Goal: Task Accomplishment & Management: Manage account settings

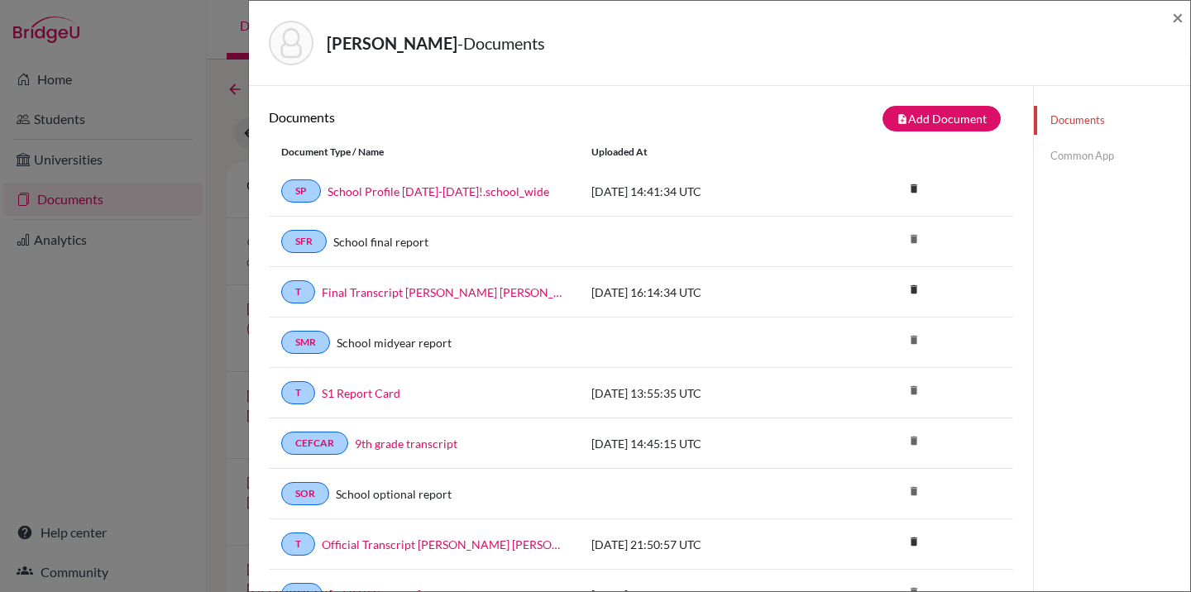
scroll to position [548, 0]
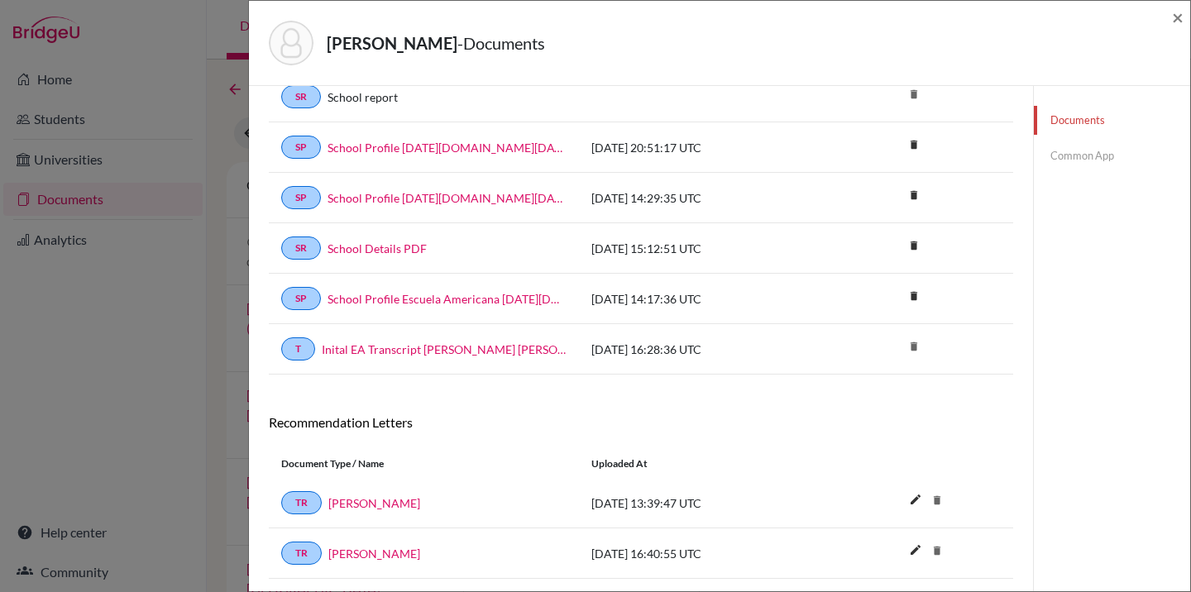
click at [195, 182] on div "[PERSON_NAME] - Documents × Documents note_add Add Document Document type Chang…" at bounding box center [595, 296] width 1191 height 592
click at [1179, 16] on span "×" at bounding box center [1178, 17] width 12 height 24
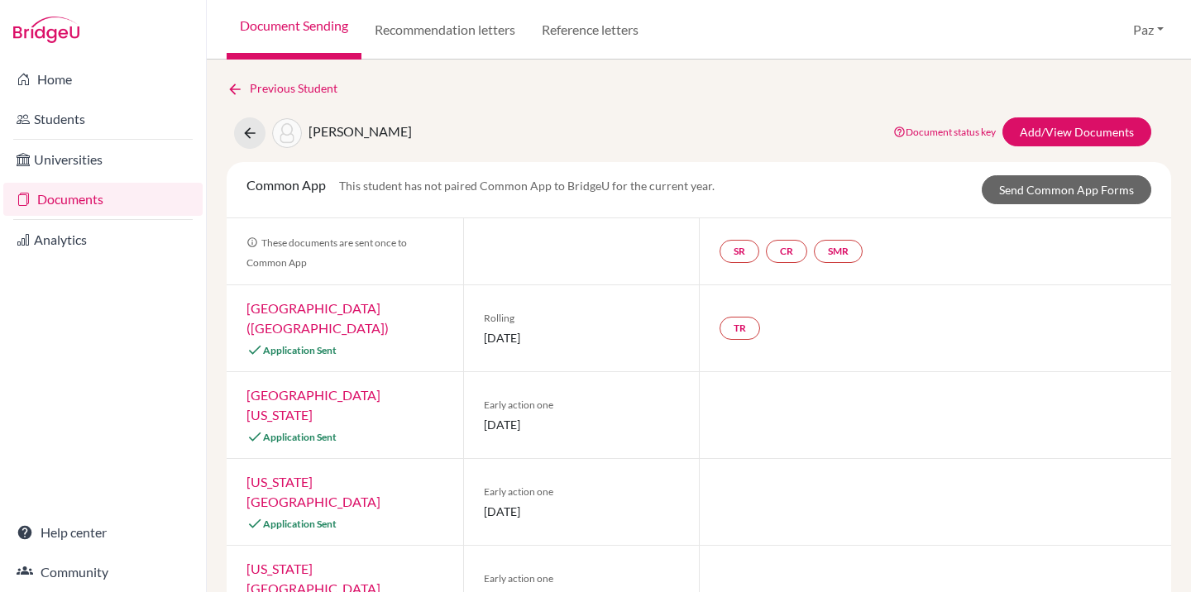
click at [50, 37] on img at bounding box center [46, 30] width 66 height 26
click at [46, 31] on img at bounding box center [46, 30] width 66 height 26
click at [51, 73] on link "Home" at bounding box center [102, 79] width 199 height 33
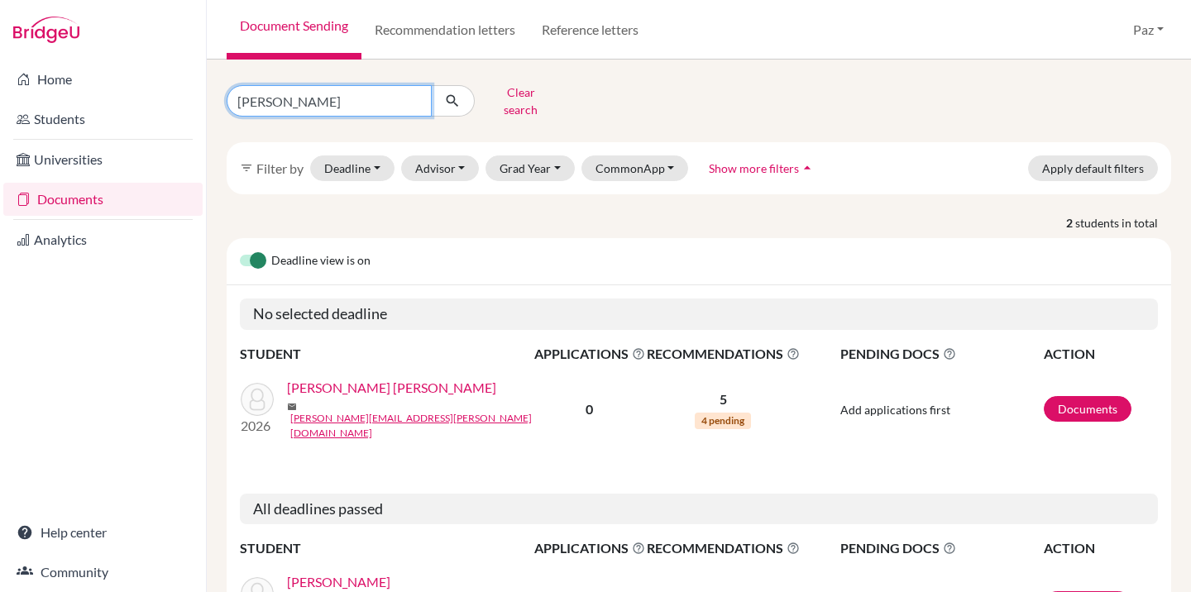
click at [295, 103] on input "ashley" at bounding box center [329, 100] width 205 height 31
type input "saa"
click button "submit" at bounding box center [453, 100] width 44 height 31
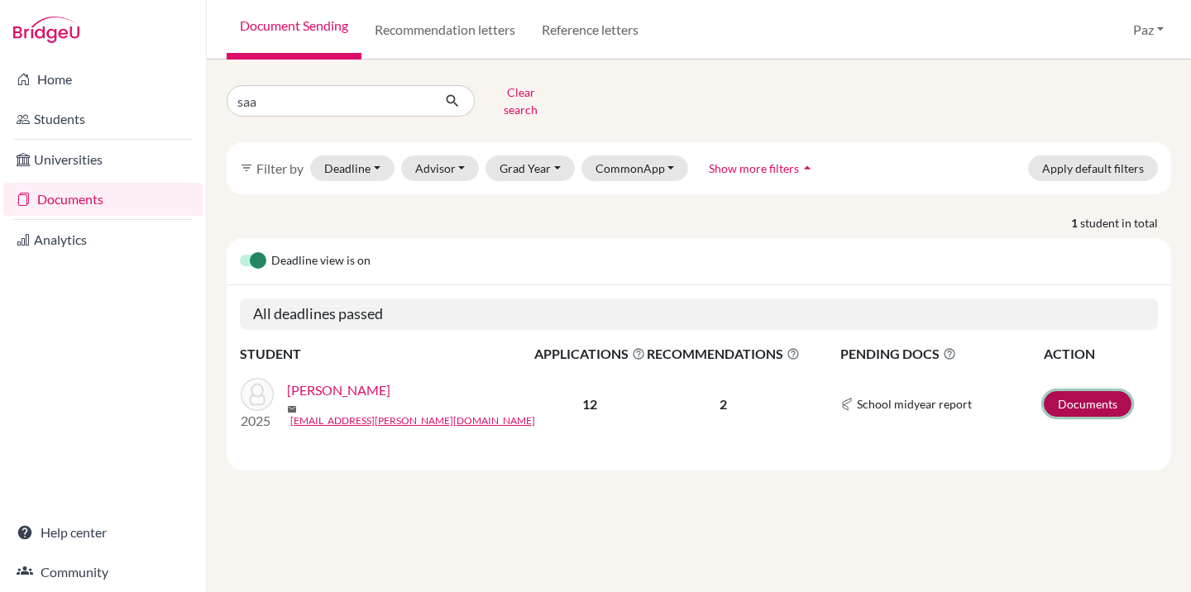
click at [1076, 398] on link "Documents" at bounding box center [1088, 404] width 88 height 26
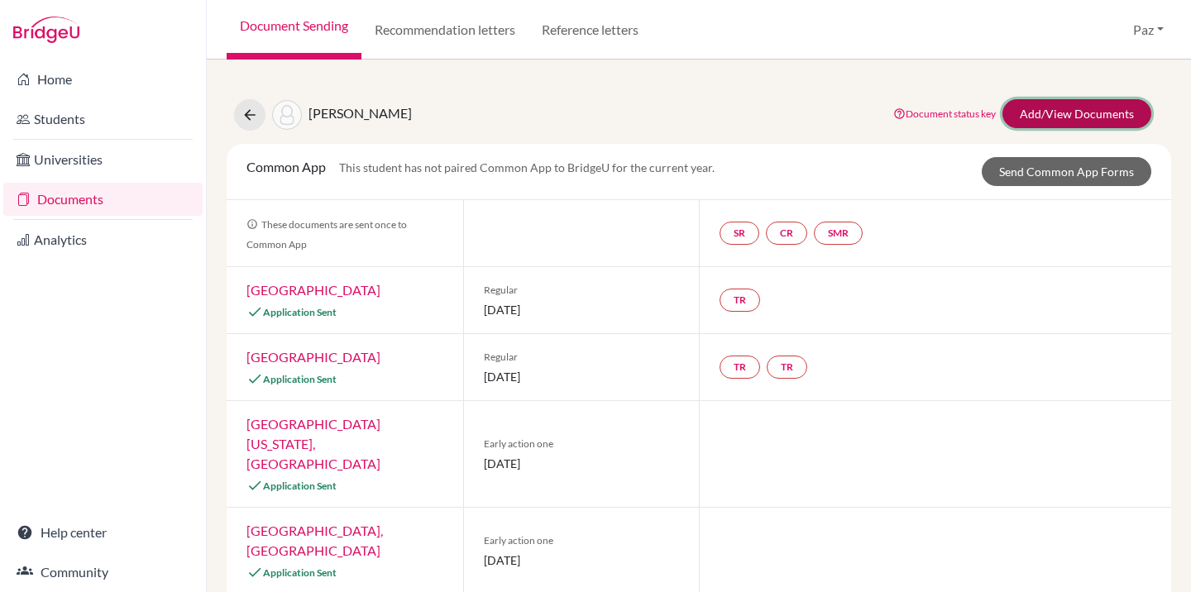
click at [1075, 108] on link "Add/View Documents" at bounding box center [1077, 113] width 149 height 29
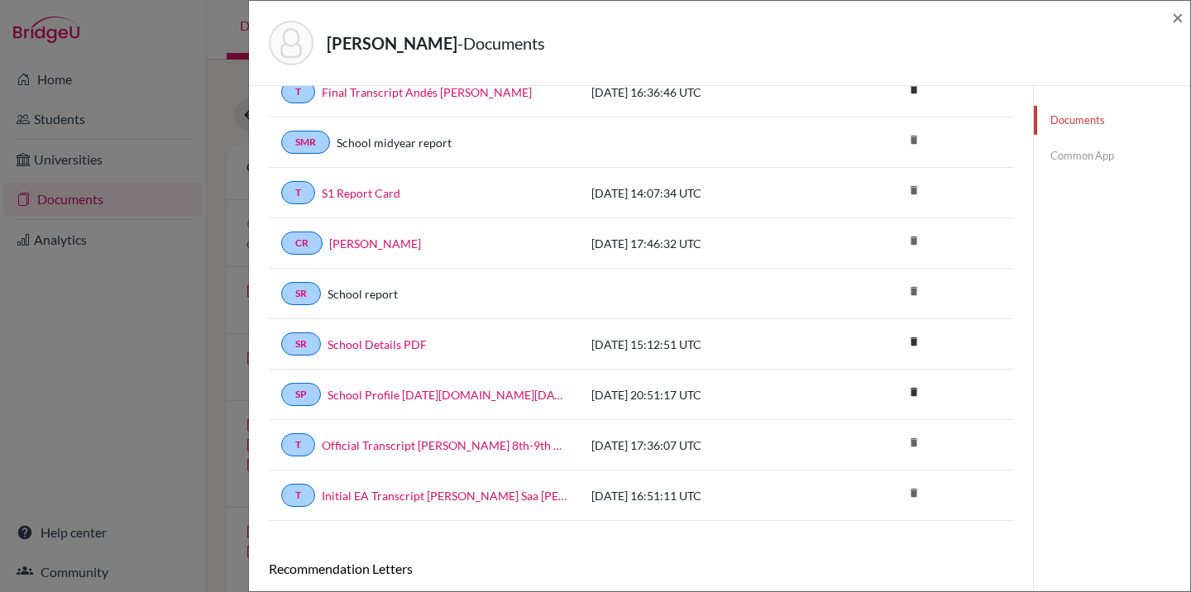
scroll to position [202, 0]
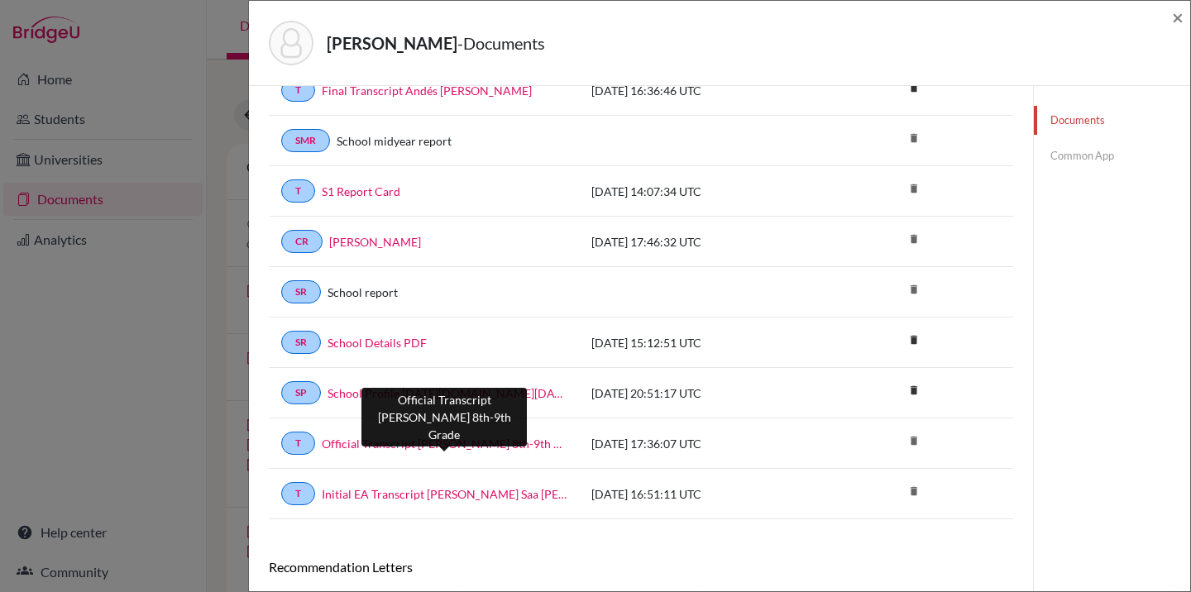
click at [435, 440] on link "Official Transcript [PERSON_NAME] 8th-9th Grade" at bounding box center [444, 443] width 245 height 17
